Goal: Task Accomplishment & Management: Manage account settings

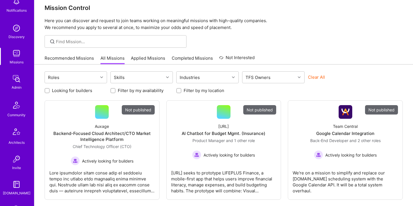
scroll to position [61, 0]
click at [17, 60] on div "Missions" at bounding box center [17, 63] width 14 height 6
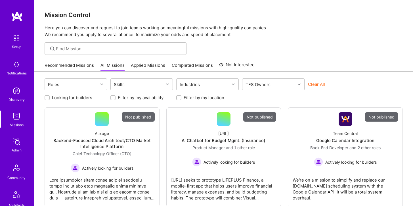
click at [18, 136] on img at bounding box center [16, 141] width 11 height 11
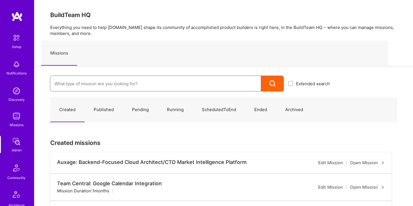
click at [67, 83] on input at bounding box center [156, 83] width 202 height 14
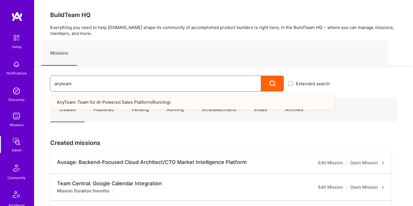
type input "anyteam"
click at [72, 107] on link "AnyTeam: Team for AI-Powered Sales Platform ( Running )" at bounding box center [192, 102] width 284 height 14
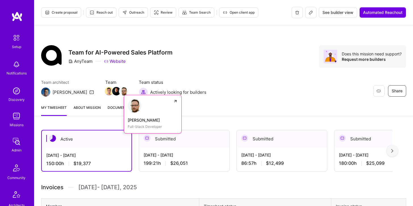
click at [124, 95] on link "Grzegorz Wróblewski Full-Stack Developer" at bounding box center [153, 114] width 58 height 39
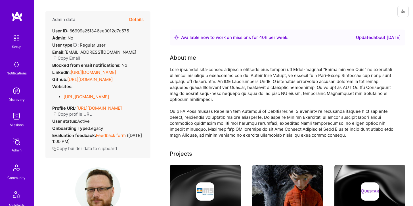
click at [140, 21] on button "Details" at bounding box center [136, 19] width 14 height 16
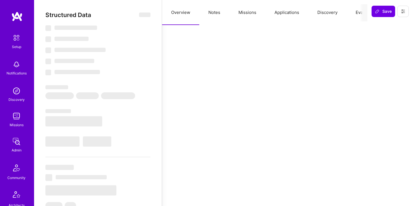
select select "Right Now"
select select "4"
select select "3"
select select "6"
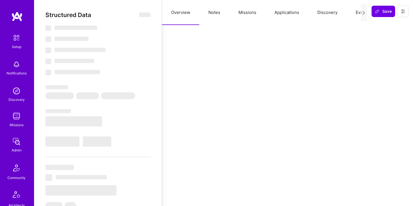
select select "PL"
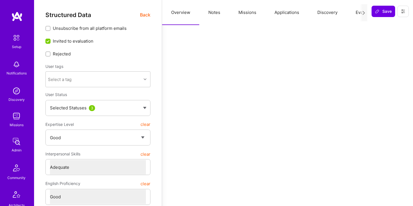
click at [242, 12] on button "Missions" at bounding box center [247, 12] width 36 height 25
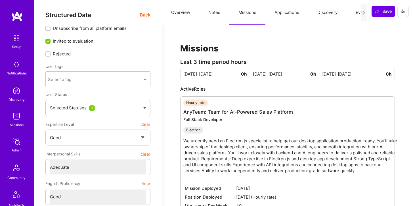
click at [283, 12] on button "Applications" at bounding box center [286, 12] width 43 height 25
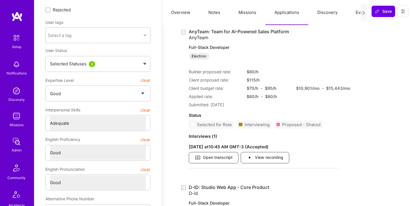
scroll to position [35, 0]
